Goal: Check status: Check status

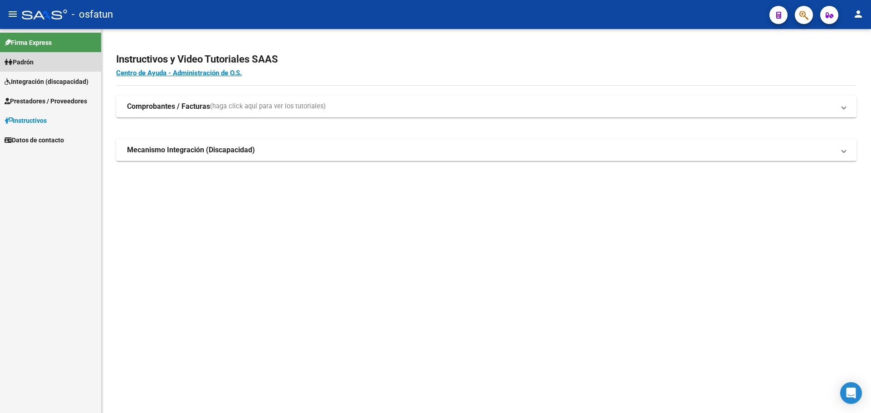
click at [25, 60] on span "Padrón" at bounding box center [19, 62] width 29 height 10
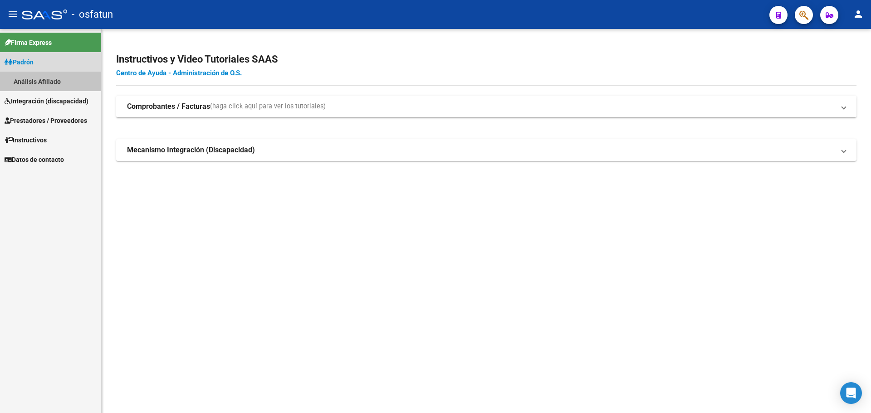
click at [36, 83] on link "Análisis Afiliado" at bounding box center [50, 82] width 101 height 20
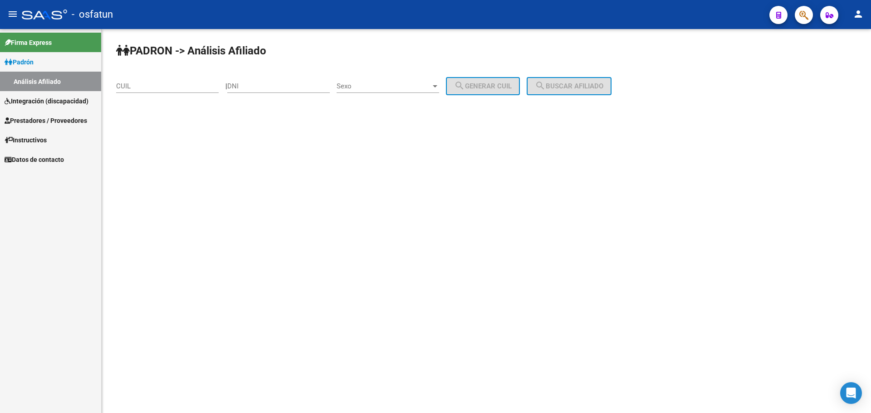
click at [322, 90] on input "DNI" at bounding box center [278, 86] width 103 height 8
paste input "15.93223"
type input "15.93223"
drag, startPoint x: 321, startPoint y: 87, endPoint x: 214, endPoint y: 87, distance: 107.5
click at [216, 87] on app-analisis-afiliado "PADRON -> Análisis Afiliado CUIL | 15.93223 DNI Sexo Sexo search Generar CUIL s…" at bounding box center [367, 86] width 502 height 8
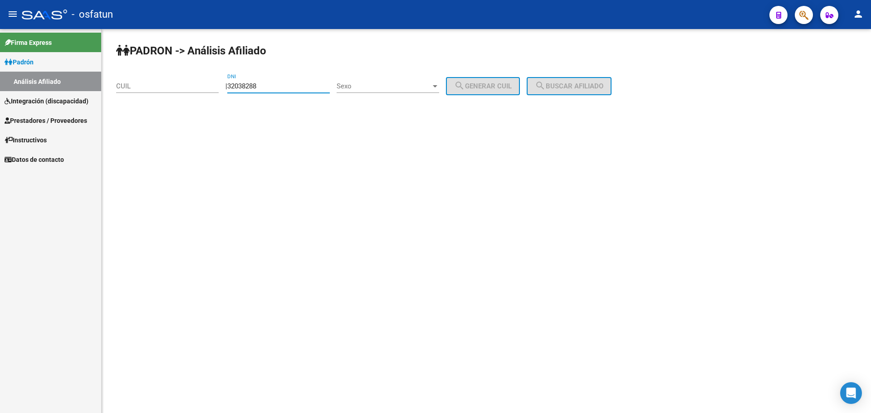
type input "32038288"
click at [415, 81] on div "Sexo Sexo" at bounding box center [388, 83] width 103 height 20
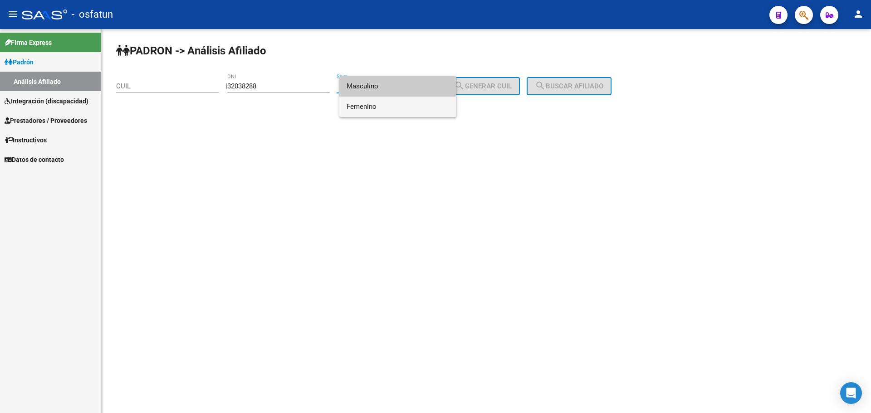
click at [409, 104] on span "Femenino" at bounding box center [398, 107] width 103 height 20
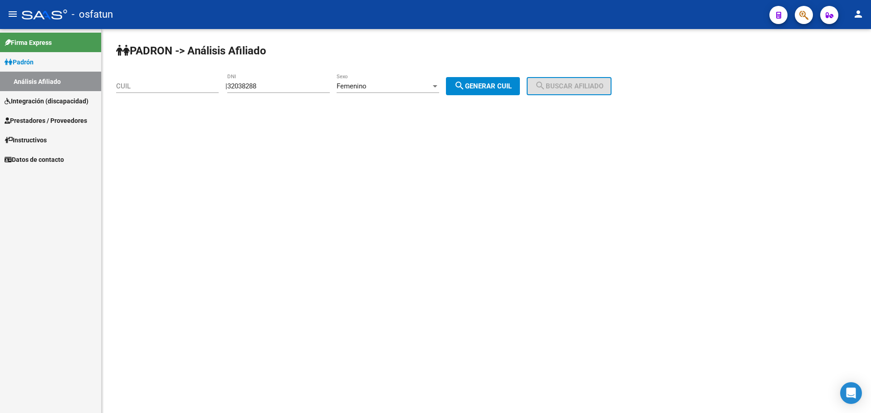
click at [508, 77] on div "PADRON -> Análisis Afiliado CUIL | 32038288 DNI Femenino Sexo search Generar CU…" at bounding box center [486, 76] width 769 height 95
click at [508, 88] on span "search Generar CUIL" at bounding box center [483, 86] width 58 height 8
type input "27-32038288-8"
click at [572, 93] on button "search Buscar afiliado" at bounding box center [569, 86] width 85 height 18
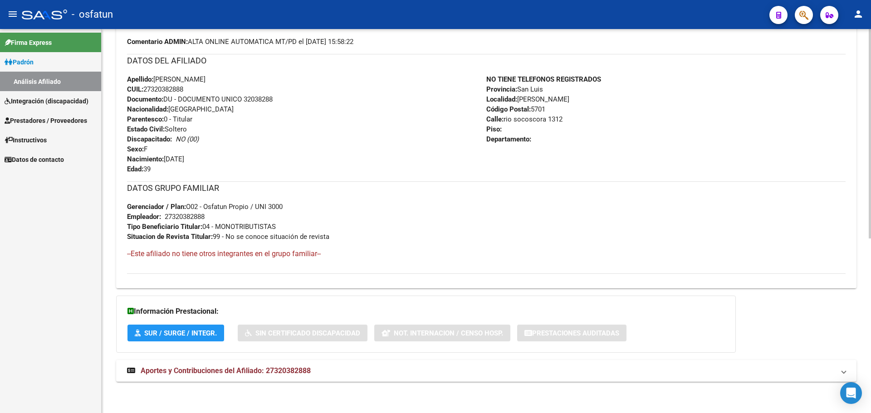
scroll to position [321, 0]
click at [269, 368] on span "Aportes y Contribuciones del Afiliado: 27320382888" at bounding box center [226, 370] width 170 height 9
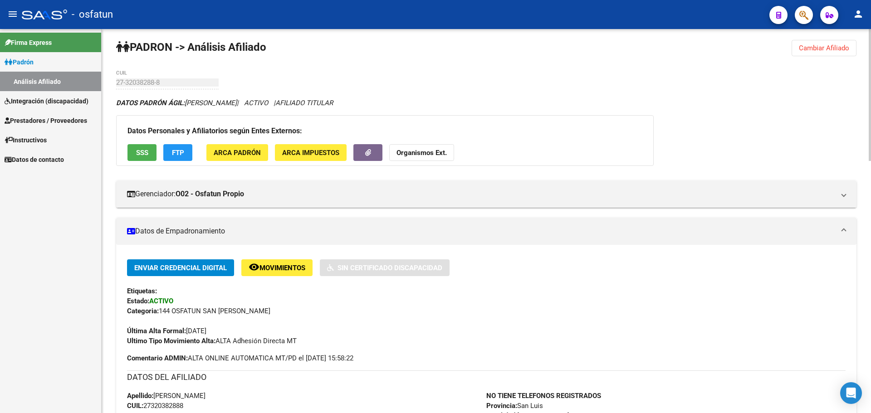
scroll to position [0, 0]
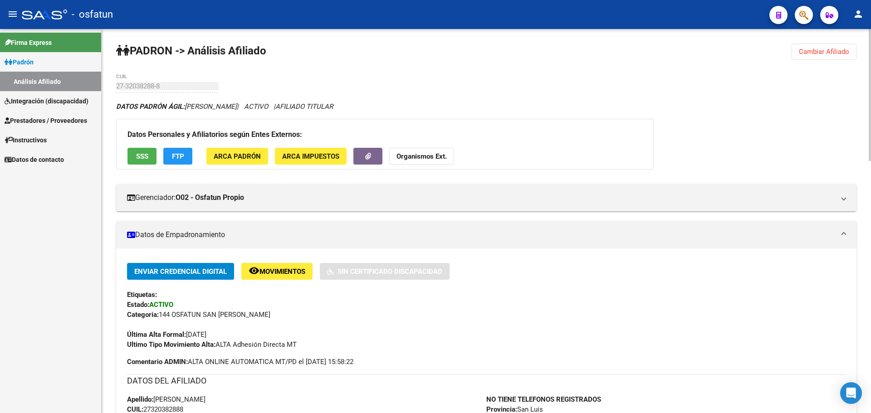
click at [837, 53] on span "Cambiar Afiliado" at bounding box center [824, 52] width 50 height 8
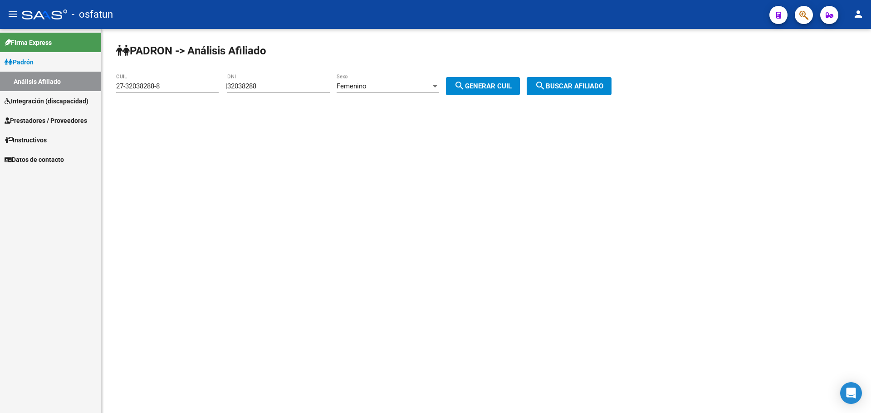
drag, startPoint x: 303, startPoint y: 90, endPoint x: 300, endPoint y: 98, distance: 8.2
click at [233, 96] on div "PADRON -> Análisis Afiliado 27-32038288-8 CUIL | 32038288 DNI Femenino Sexo sea…" at bounding box center [486, 76] width 769 height 95
click at [301, 94] on div "32038288 DNI" at bounding box center [278, 87] width 103 height 28
drag, startPoint x: 301, startPoint y: 93, endPoint x: 268, endPoint y: 90, distance: 32.8
click at [268, 90] on div "32038288 DNI" at bounding box center [278, 87] width 103 height 28
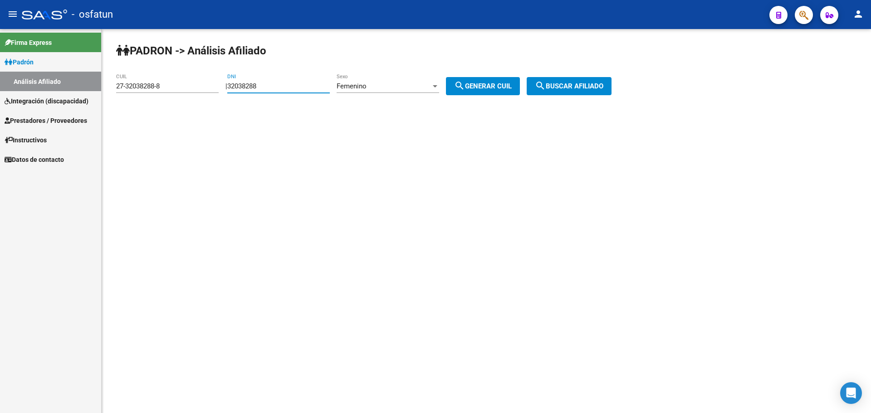
drag, startPoint x: 262, startPoint y: 88, endPoint x: 224, endPoint y: 90, distance: 37.7
click at [224, 90] on app-analisis-afiliado "PADRON -> Análisis Afiliado 27-32038288-8 CUIL | 32038288 DNI Femenino Sexo sea…" at bounding box center [367, 86] width 502 height 8
paste input "29996071"
type input "29996071"
click at [504, 84] on span "search Generar CUIL" at bounding box center [483, 86] width 58 height 8
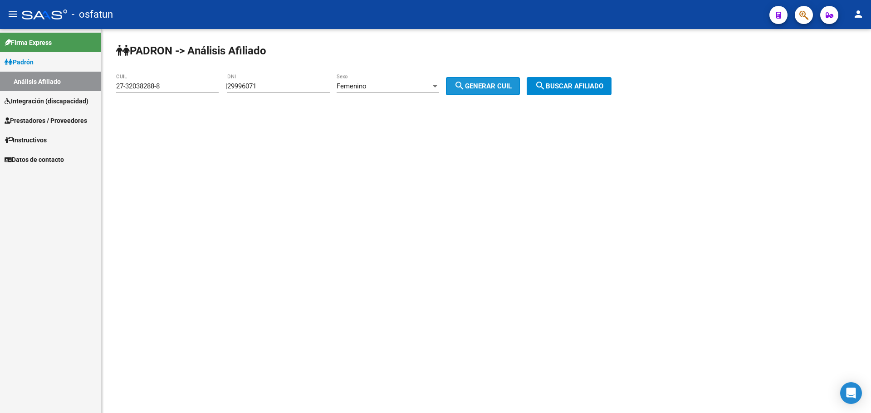
type input "23-29996071-4"
click at [601, 85] on span "search Buscar afiliado" at bounding box center [569, 86] width 68 height 8
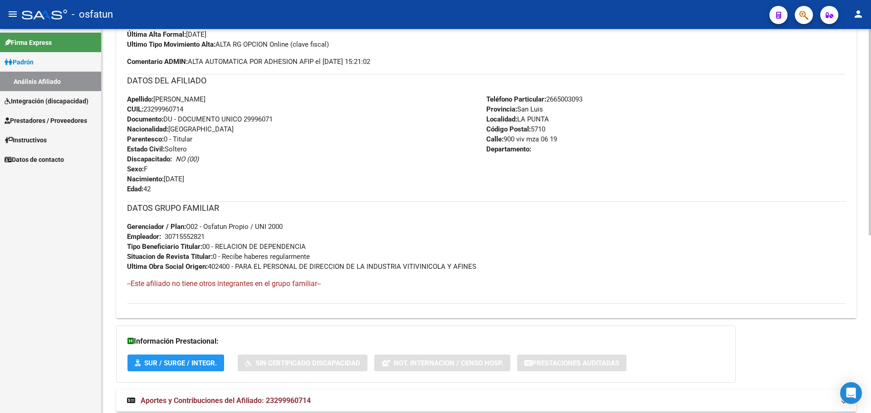
scroll to position [331, 0]
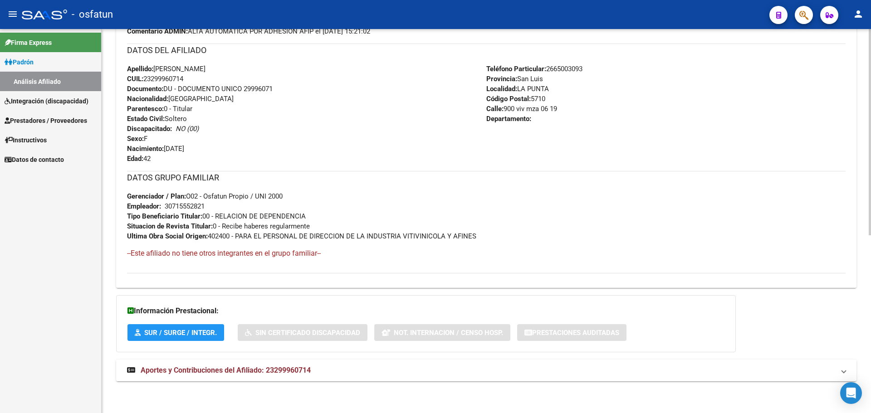
click at [222, 371] on span "Aportes y Contribuciones del Afiliado: 23299960714" at bounding box center [226, 370] width 170 height 9
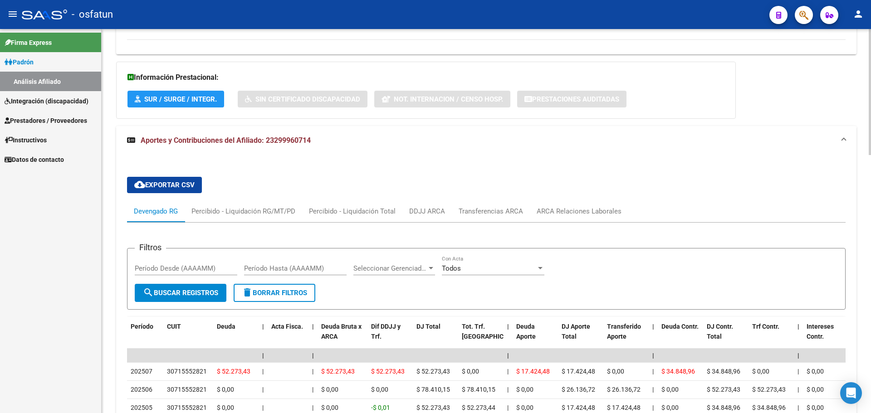
scroll to position [785, 0]
